Goal: Information Seeking & Learning: Learn about a topic

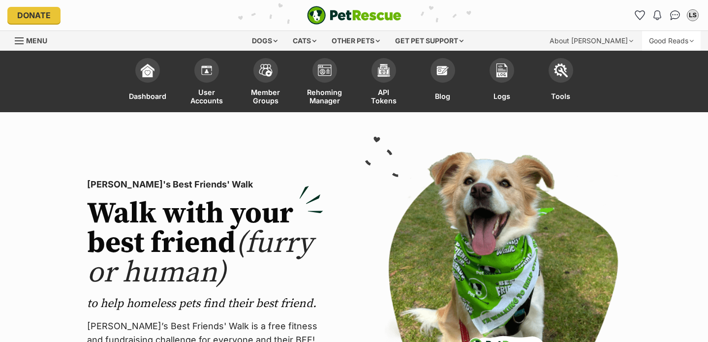
click at [665, 38] on div "Good Reads" at bounding box center [671, 41] width 59 height 20
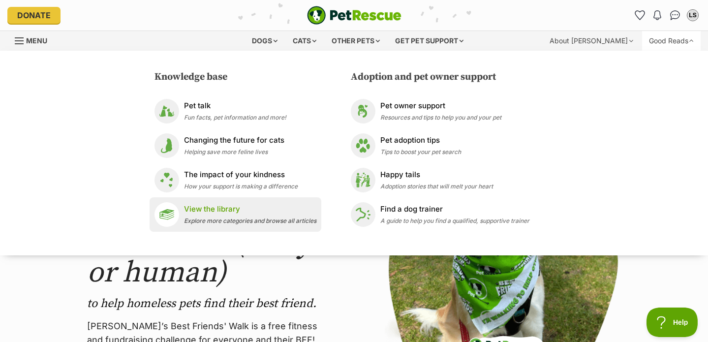
click at [270, 214] on p "View the library" at bounding box center [250, 209] width 132 height 11
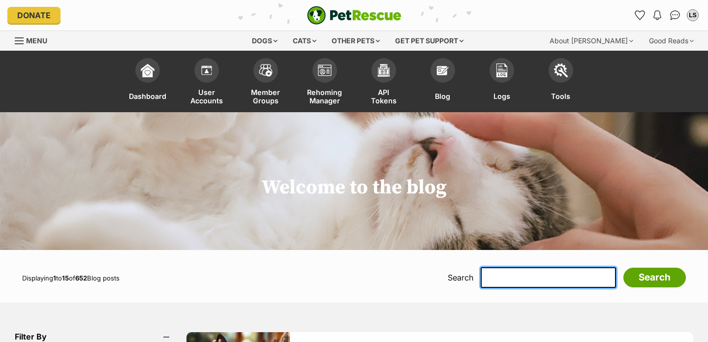
click at [526, 272] on input "text" at bounding box center [548, 277] width 135 height 21
type input "rabbit"
click at [624, 268] on input "Search" at bounding box center [655, 278] width 63 height 20
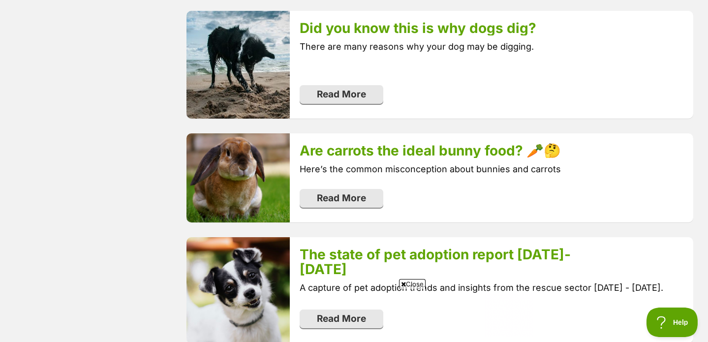
scroll to position [1932, 0]
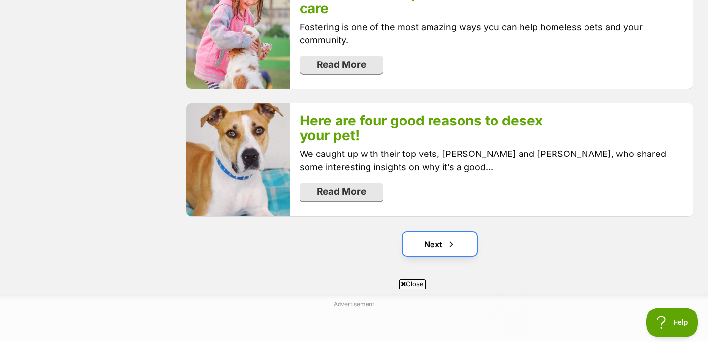
click at [454, 238] on span "Next page" at bounding box center [451, 244] width 10 height 12
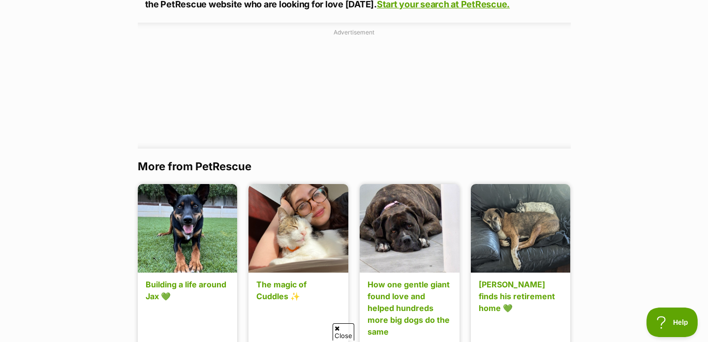
scroll to position [954, 0]
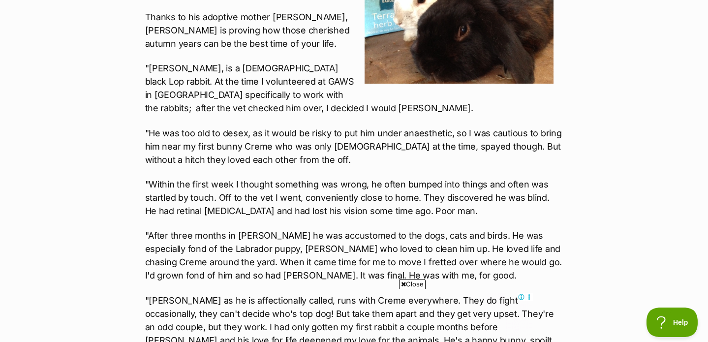
click at [319, 247] on p ""After three months in foster he was accustomed to the dogs, cats and birds. He…" at bounding box center [354, 255] width 418 height 53
